Goal: Communication & Community: Participate in discussion

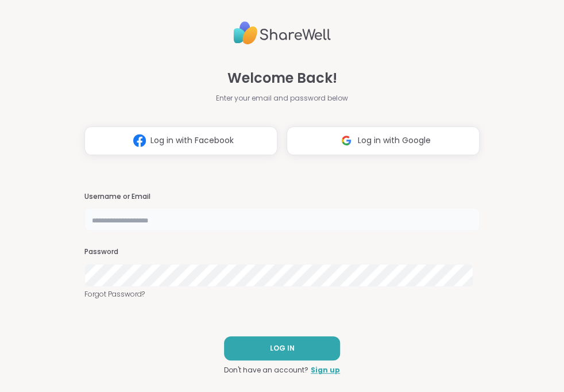
click at [275, 222] on input "text" at bounding box center [281, 219] width 395 height 23
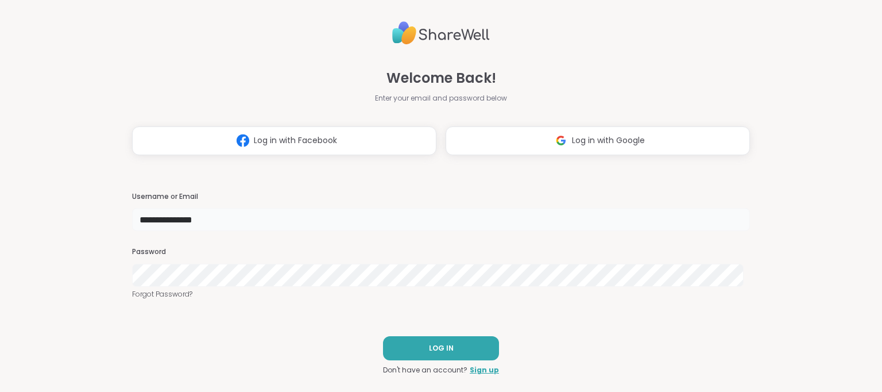
type input "**********"
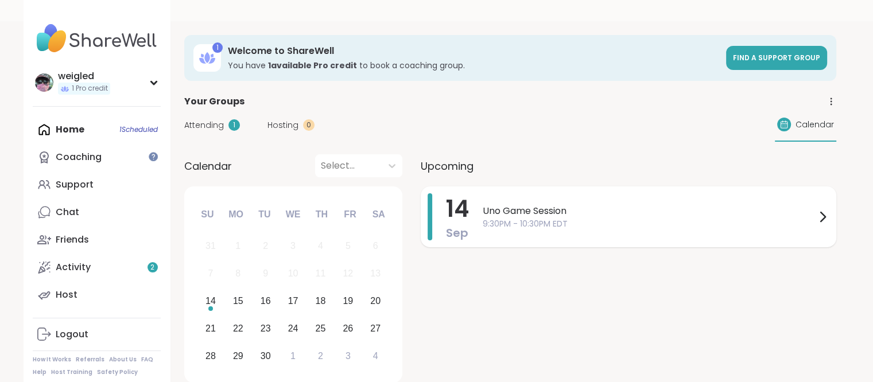
click at [563, 204] on span "Uno Game Session" at bounding box center [649, 211] width 333 height 14
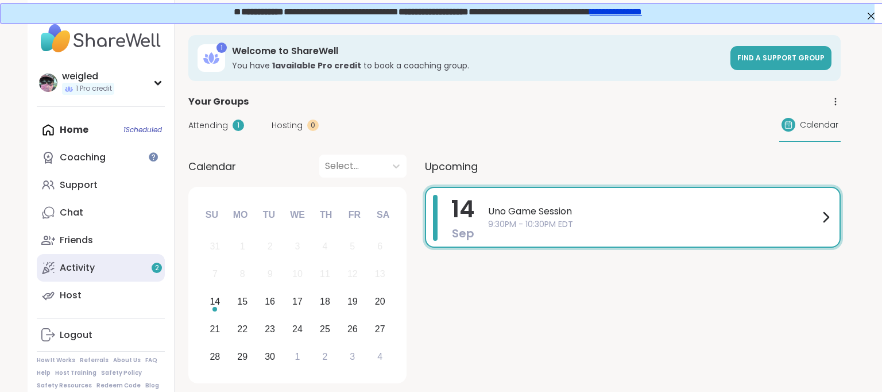
click at [39, 279] on link "Activity 2" at bounding box center [101, 268] width 128 height 28
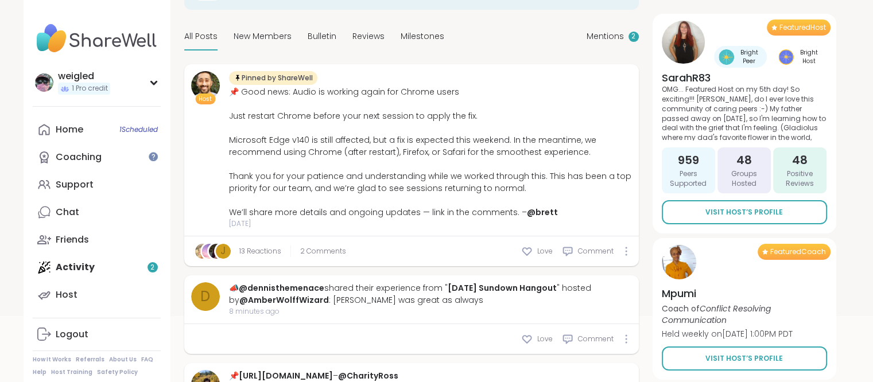
scroll to position [115, 0]
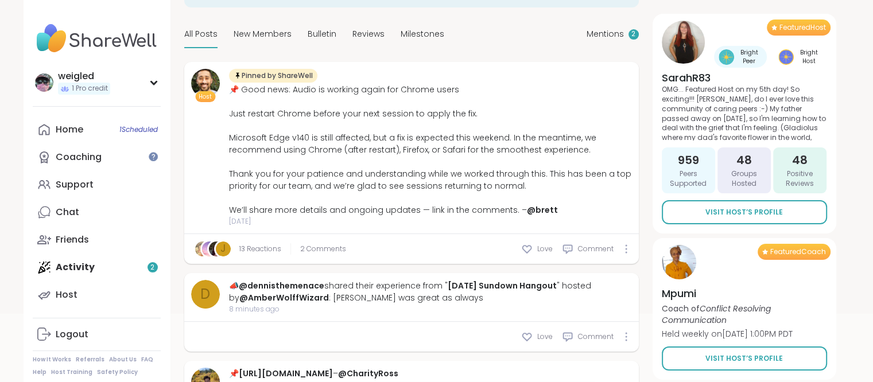
click at [78, 265] on div "Home 1 Scheduled Coaching Support Chat Friends Activity 2 Host" at bounding box center [97, 212] width 128 height 193
click at [60, 207] on div "Chat" at bounding box center [68, 212] width 24 height 13
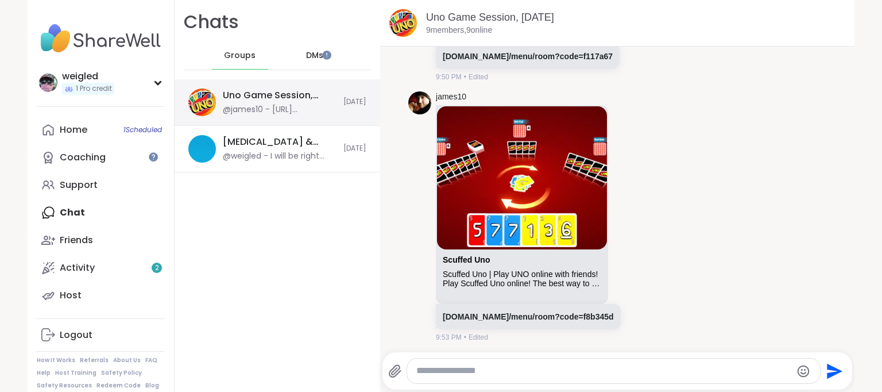
click at [257, 110] on div "@james10 - [URL][DOMAIN_NAME]" at bounding box center [280, 109] width 114 height 11
click at [463, 320] on link "[DOMAIN_NAME]/menu/room?code=f8b345d" at bounding box center [528, 316] width 171 height 9
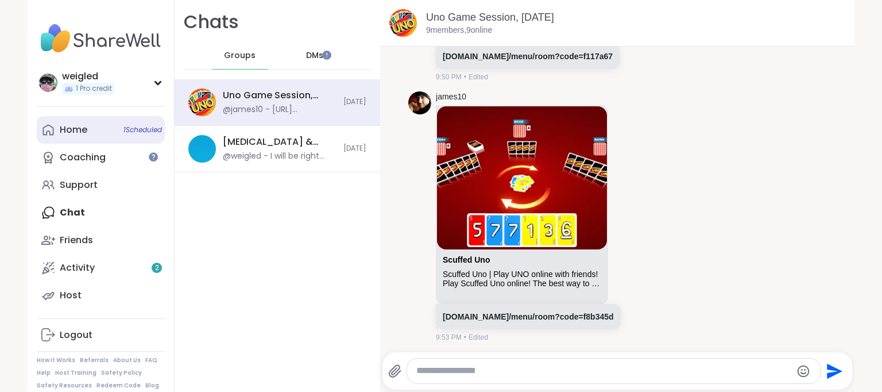
click at [96, 126] on link "Home 1 Scheduled" at bounding box center [101, 130] width 128 height 28
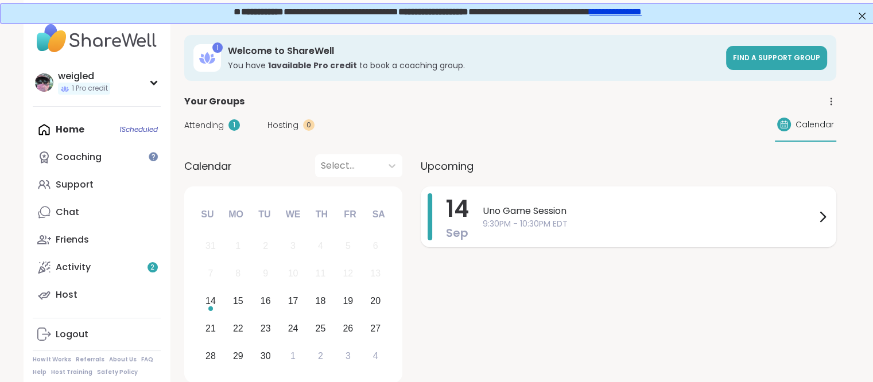
click at [522, 216] on span "Uno Game Session" at bounding box center [649, 211] width 333 height 14
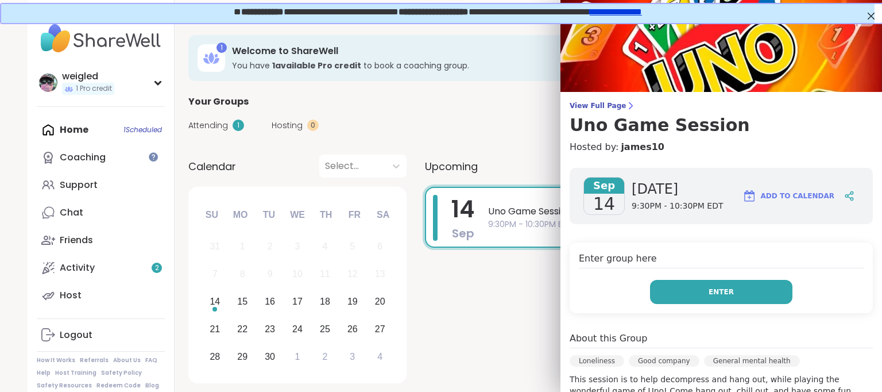
click at [563, 281] on button "Enter" at bounding box center [721, 292] width 142 height 24
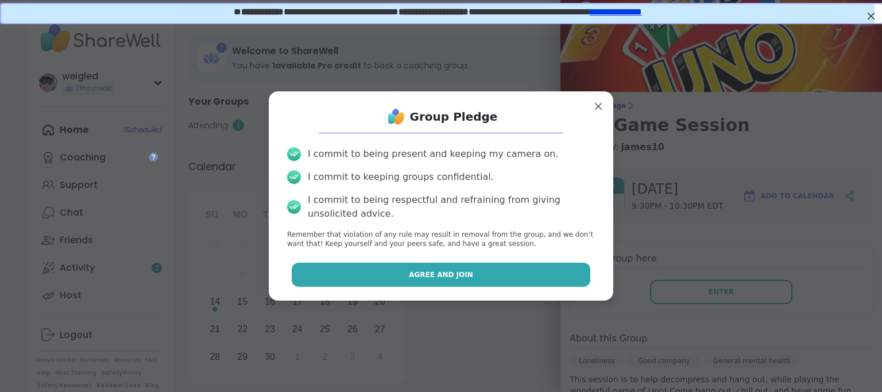
click at [513, 279] on button "Agree and Join" at bounding box center [441, 274] width 299 height 24
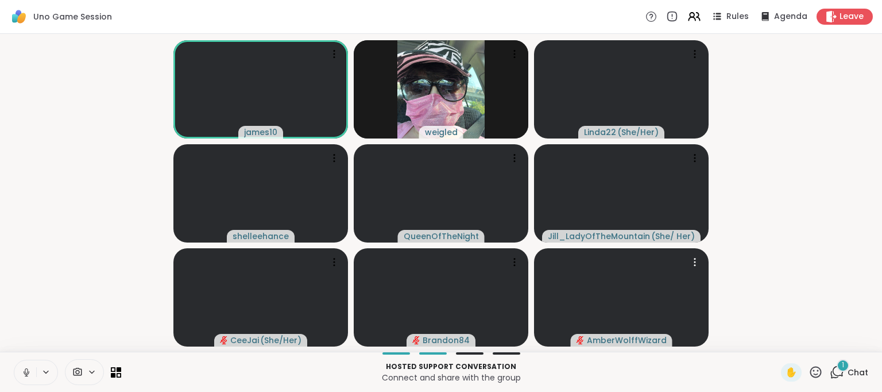
click at [563, 369] on div "1" at bounding box center [843, 365] width 13 height 13
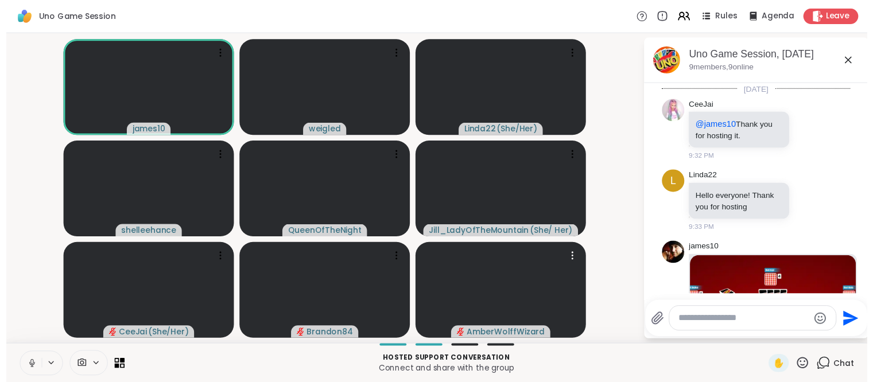
scroll to position [1378, 0]
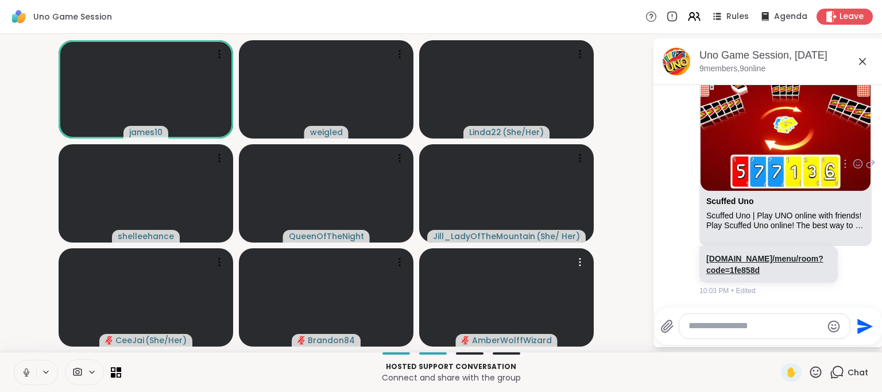
click at [563, 265] on link "[DOMAIN_NAME]/menu/room?code=1fe858d" at bounding box center [764, 264] width 117 height 21
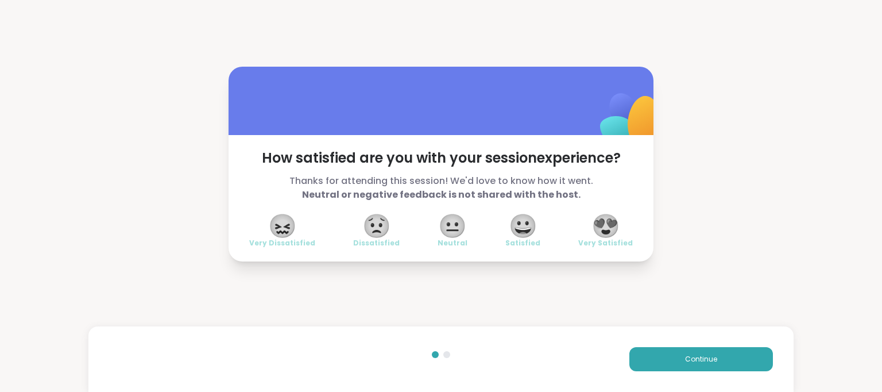
click at [563, 223] on span "😍" at bounding box center [605, 225] width 29 height 21
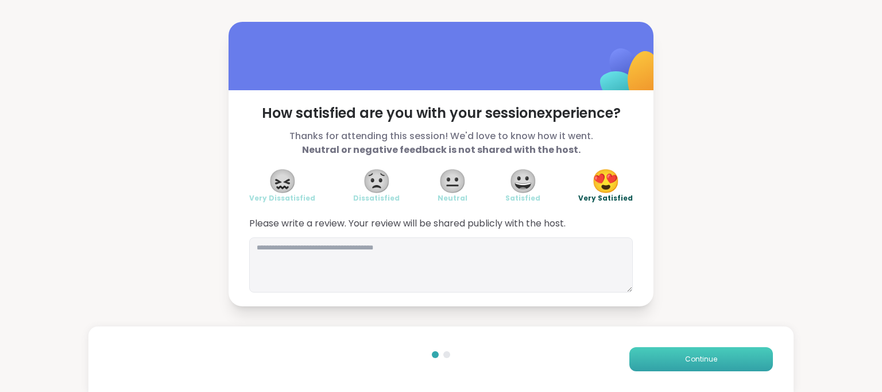
click at [563, 355] on span "Continue" at bounding box center [701, 359] width 32 height 10
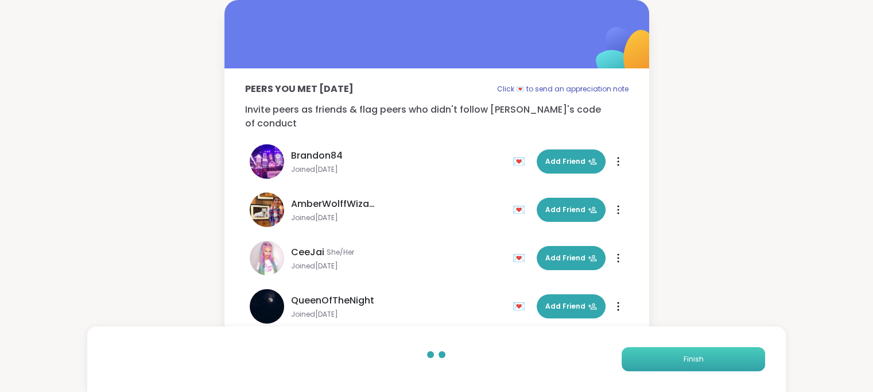
click at [563, 355] on span "Finish" at bounding box center [693, 359] width 20 height 10
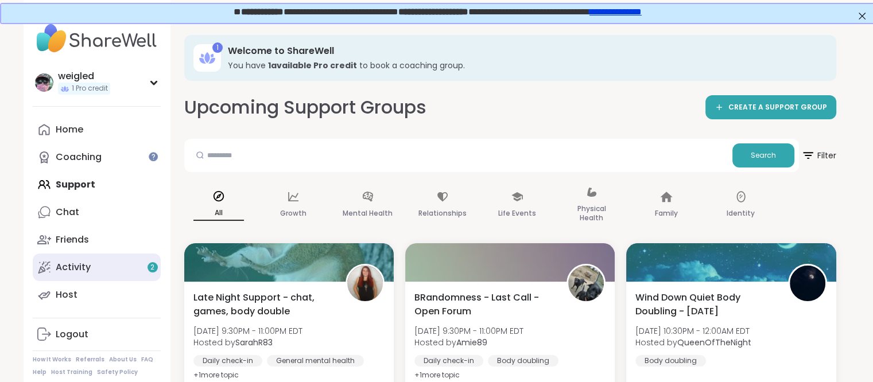
click at [82, 259] on link "Activity 2" at bounding box center [97, 268] width 128 height 28
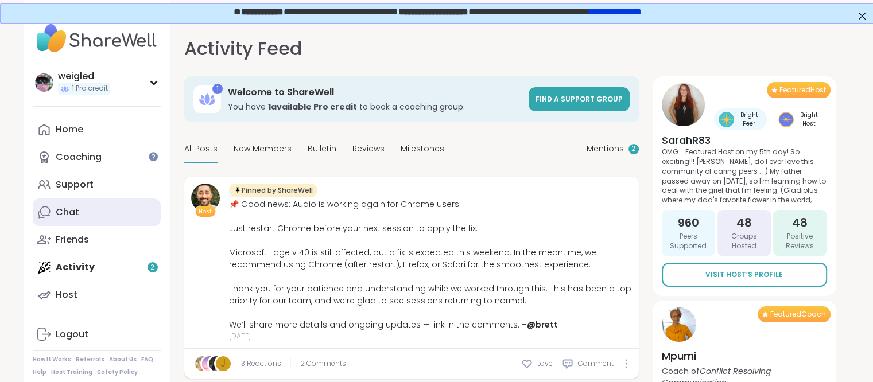
click at [67, 203] on link "Chat" at bounding box center [97, 213] width 128 height 28
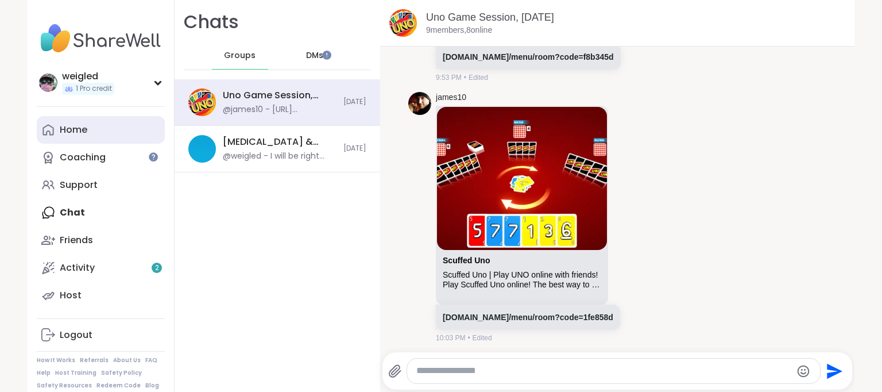
click at [53, 140] on link "Home" at bounding box center [101, 130] width 128 height 28
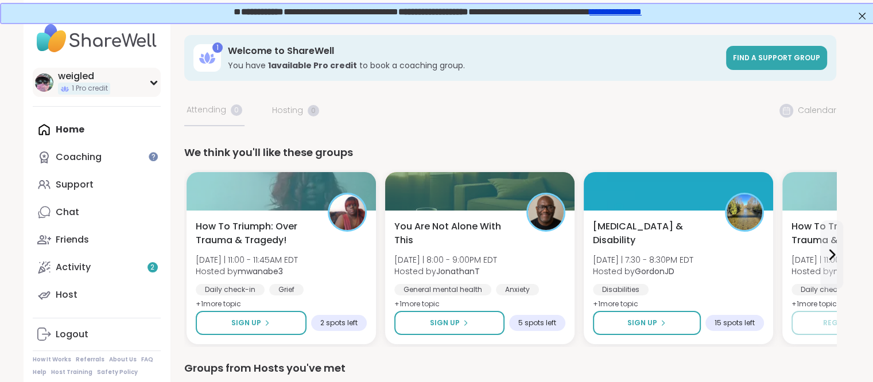
click at [100, 89] on span "1 Pro credit" at bounding box center [90, 89] width 36 height 10
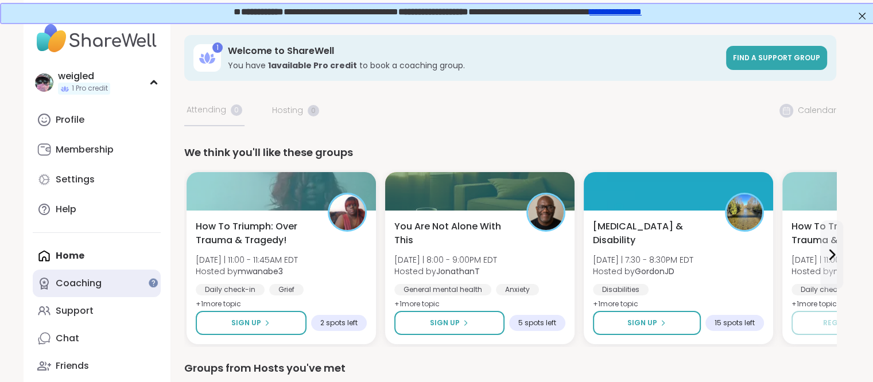
click at [52, 274] on link "Coaching" at bounding box center [97, 284] width 128 height 28
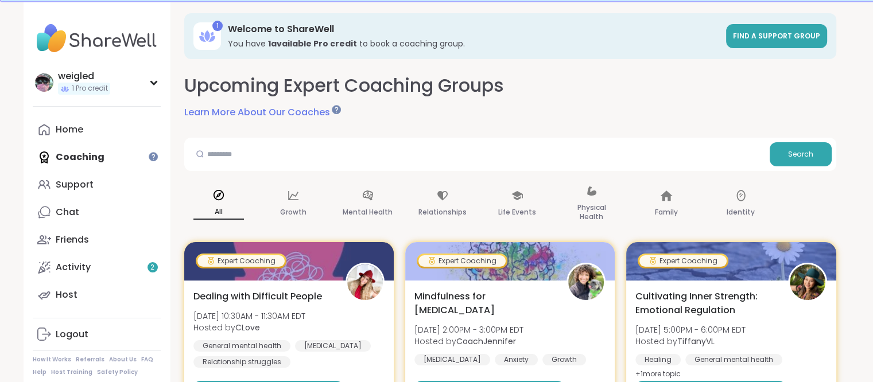
scroll to position [23, 0]
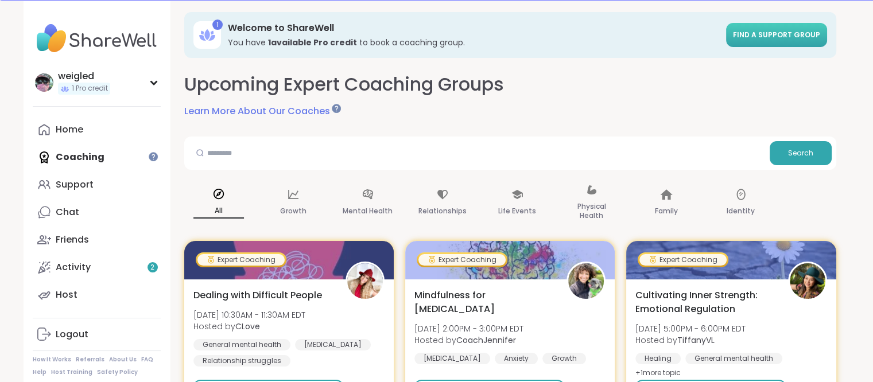
click at [563, 33] on span "Find a support group" at bounding box center [776, 35] width 87 height 10
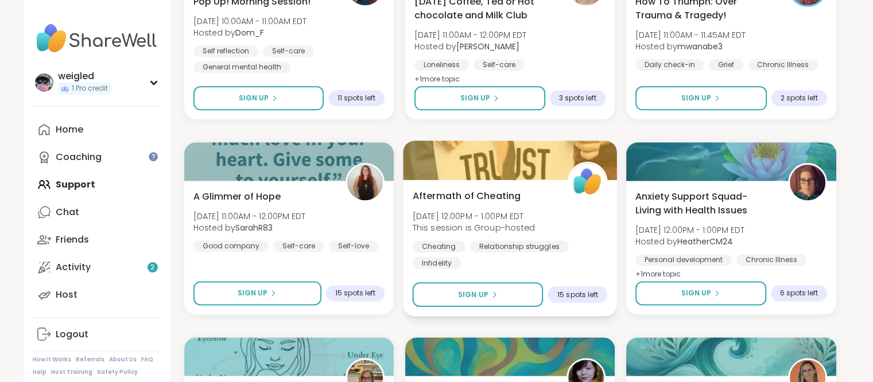
scroll to position [1470, 0]
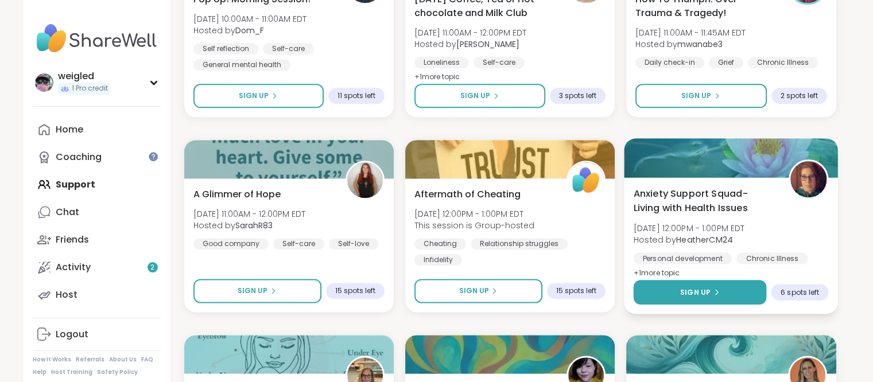
click at [563, 290] on button "Sign Up" at bounding box center [700, 292] width 133 height 25
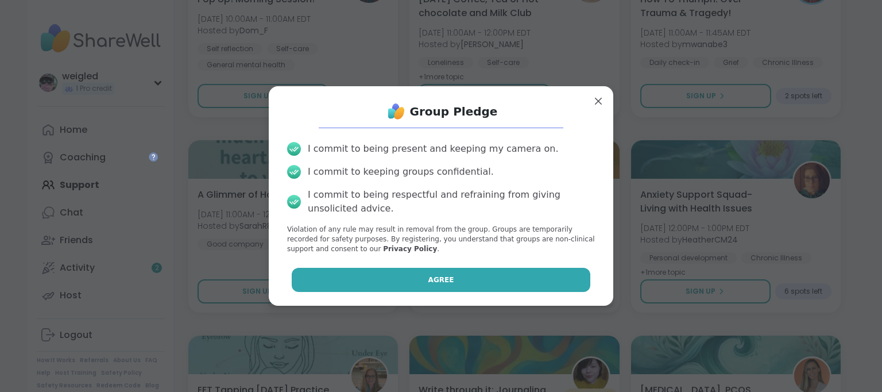
click at [345, 276] on button "Agree" at bounding box center [441, 280] width 299 height 24
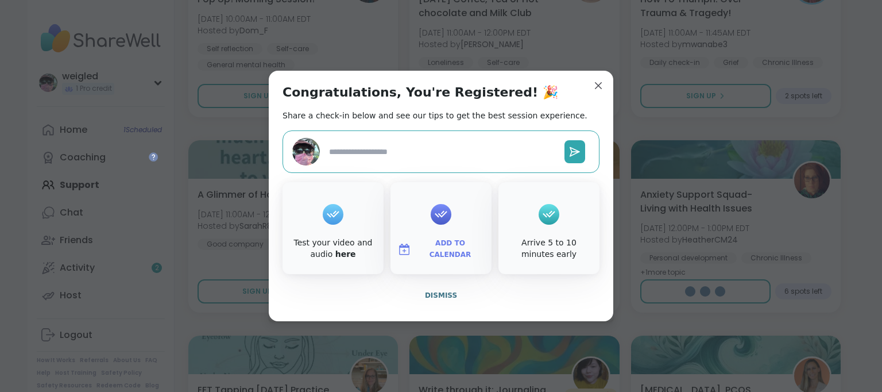
type textarea "*"
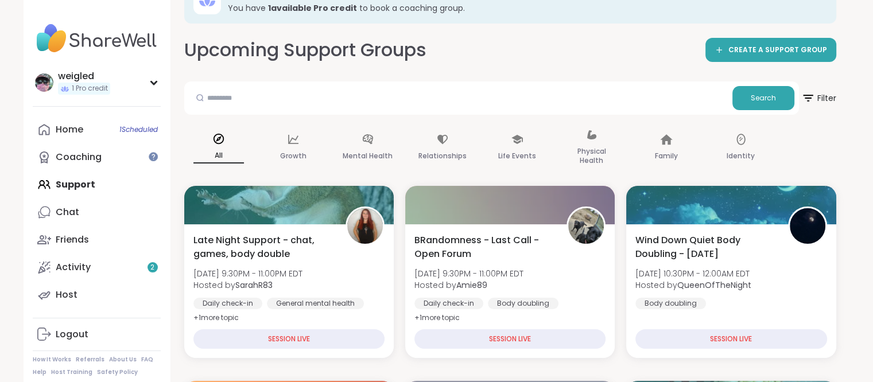
scroll to position [0, 0]
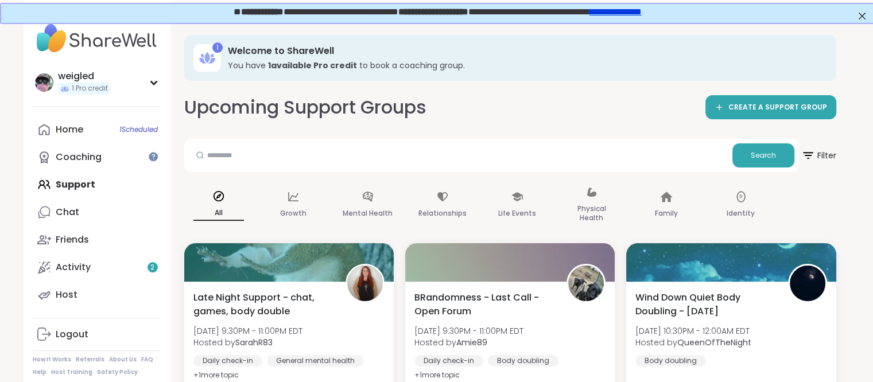
click at [263, 167] on div at bounding box center [458, 156] width 539 height 24
click at [265, 157] on input "text" at bounding box center [458, 155] width 539 height 23
type input "****"
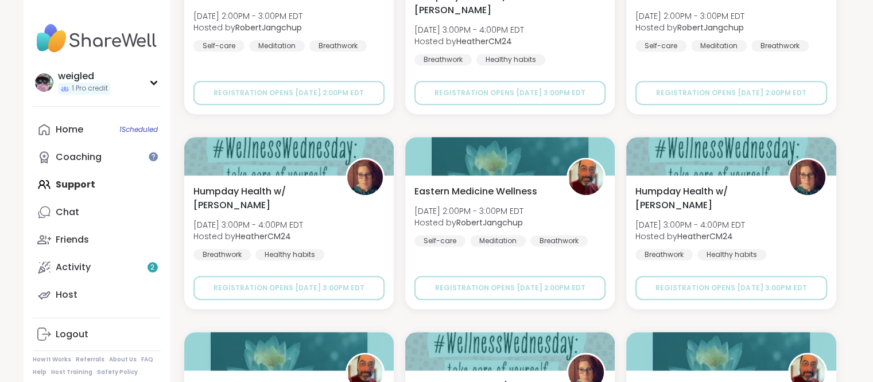
scroll to position [520, 0]
